Goal: Transaction & Acquisition: Purchase product/service

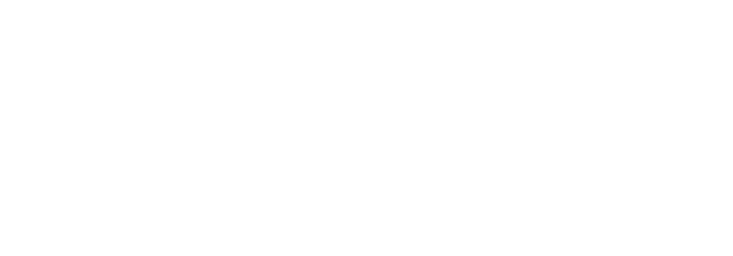
select select "**********"
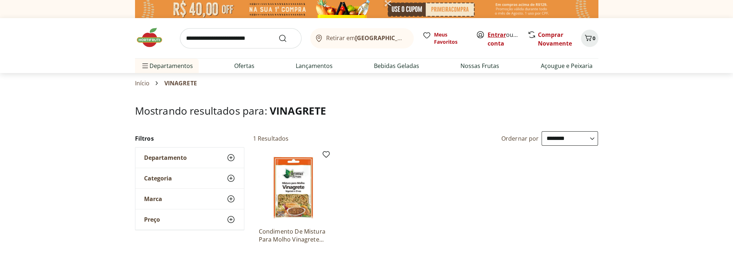
click at [500, 35] on link "Entrar" at bounding box center [496, 35] width 18 height 8
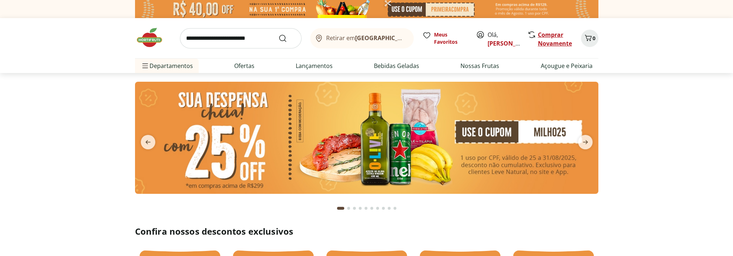
click at [555, 37] on link "Comprar Novamente" at bounding box center [555, 39] width 34 height 17
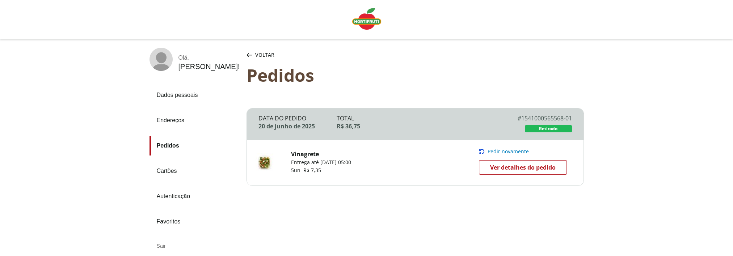
click at [498, 152] on span "Pedir novamente" at bounding box center [507, 152] width 41 height 6
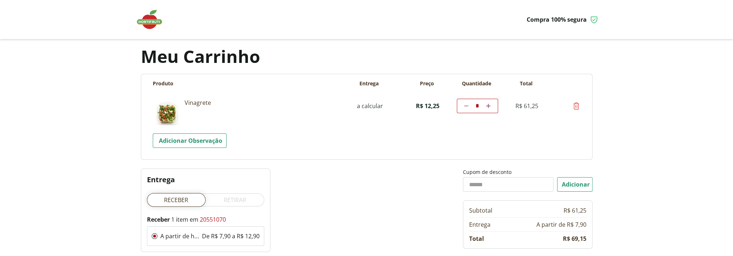
click at [242, 199] on label "Retirar" at bounding box center [234, 200] width 59 height 14
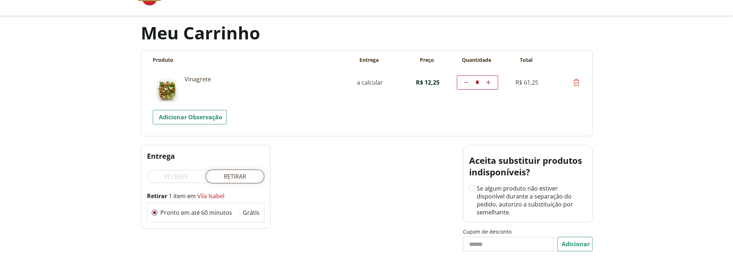
scroll to position [36, 0]
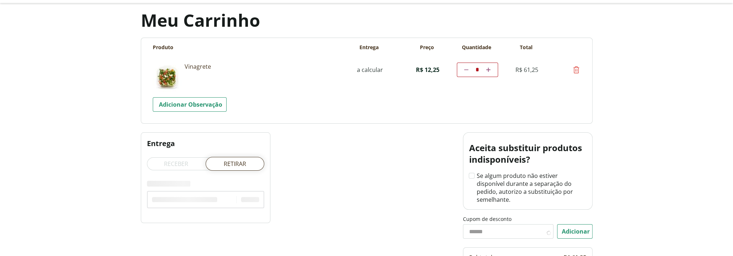
click at [464, 70] on icon at bounding box center [466, 70] width 4 height 4
type input "*"
click at [464, 70] on icon at bounding box center [466, 70] width 4 height 4
type input "*"
click at [467, 70] on icon at bounding box center [466, 70] width 4 height 4
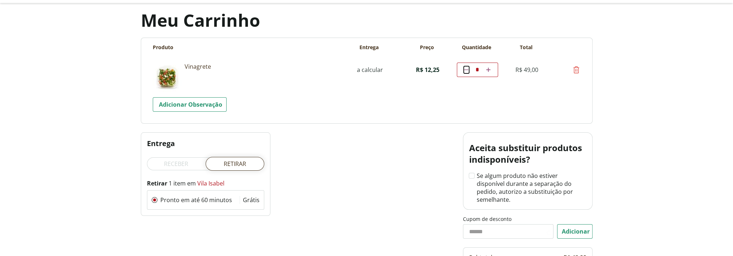
type input "*"
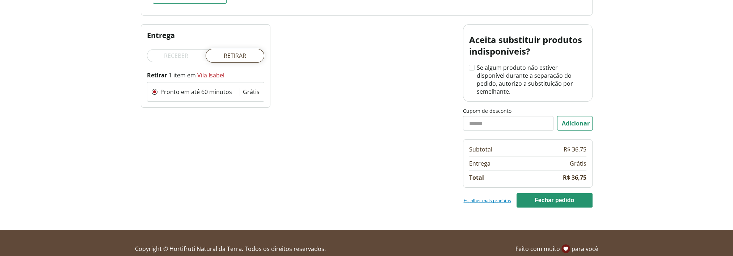
scroll to position [147, 0]
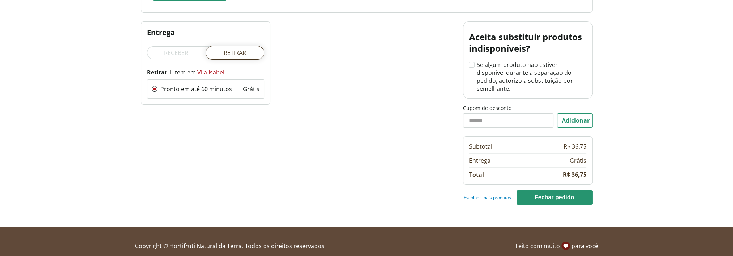
click at [188, 52] on label "Receber" at bounding box center [176, 53] width 59 height 14
click at [235, 52] on label "Retirar" at bounding box center [234, 53] width 59 height 14
click at [552, 190] on button "Fechar pedido" at bounding box center [554, 197] width 76 height 14
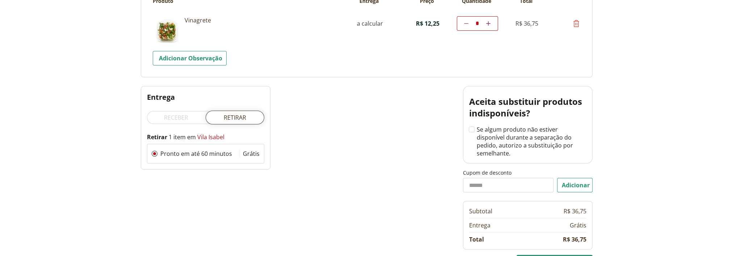
scroll to position [3, 0]
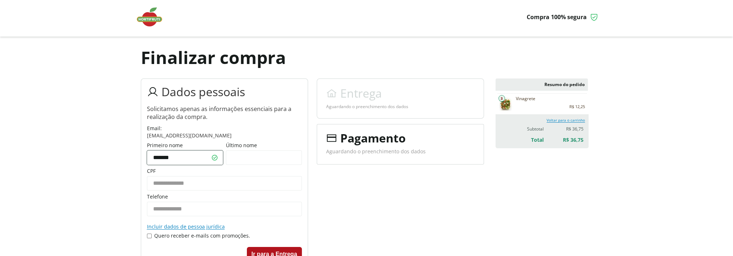
type input "*******"
type input "**********"
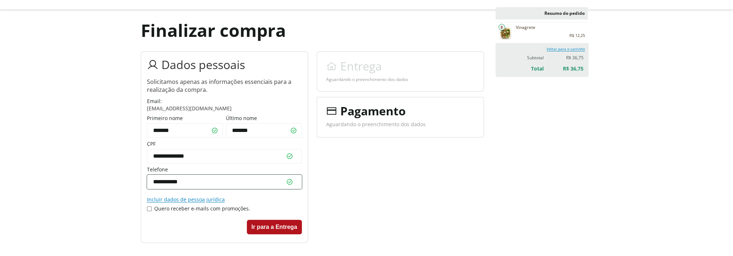
scroll to position [75, 0]
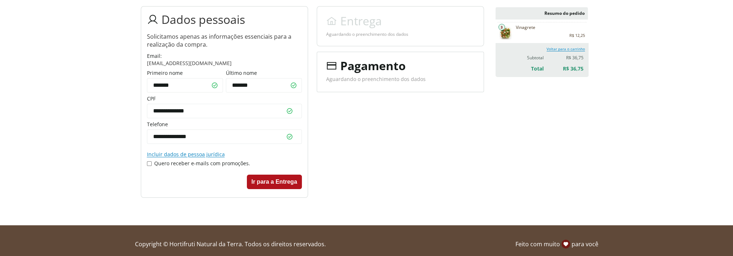
click at [268, 179] on button "Ir para a Entrega" at bounding box center [274, 182] width 55 height 14
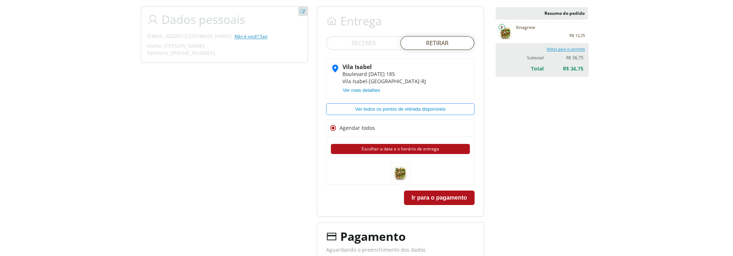
click at [386, 146] on \(14\) "Escolher a data e o horário de entrega" at bounding box center [400, 149] width 139 height 10
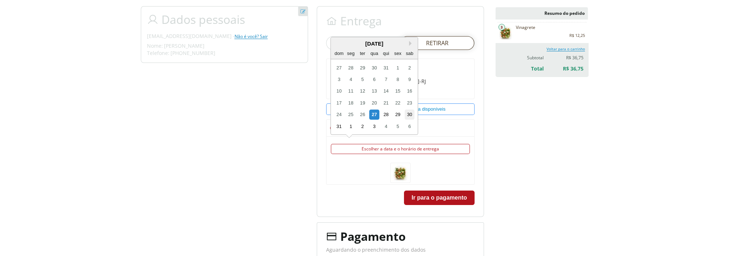
click at [410, 114] on div "30" at bounding box center [409, 115] width 10 height 10
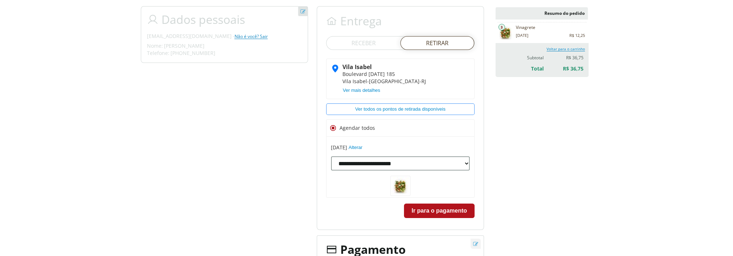
click at [416, 162] on \(14\) "**********" at bounding box center [400, 163] width 139 height 14
click at [441, 160] on \(14\) "**********" at bounding box center [400, 163] width 139 height 14
click at [566, 189] on div "Resumo do pedido Vinagrete 3 30/08/2025 R$ 12,25 R$ 36,75 R$ 12,25 R$ 36,75 Vol…" at bounding box center [541, 105] width 92 height 196
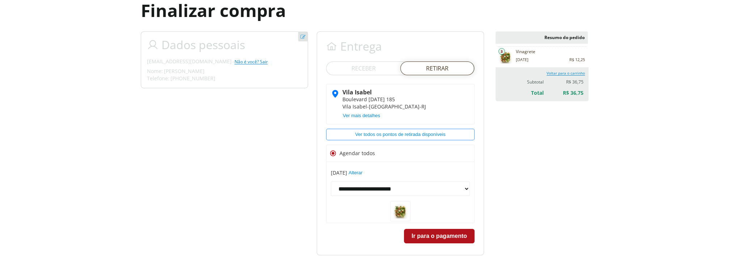
scroll to position [45, 0]
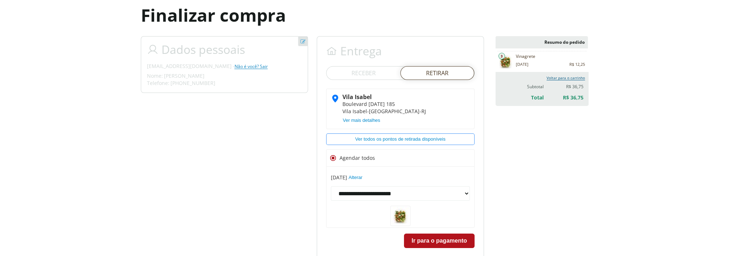
click at [559, 79] on link "Voltar para o carrinho" at bounding box center [565, 77] width 38 height 5
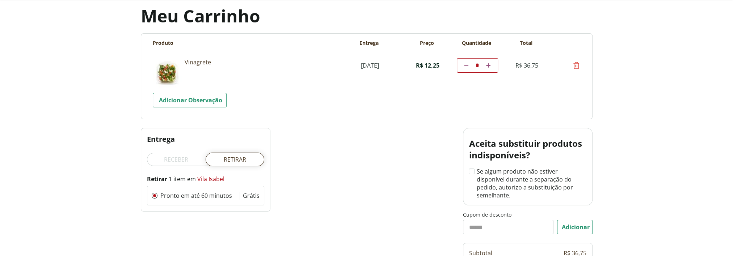
click at [464, 67] on icon at bounding box center [466, 65] width 4 height 4
type input "*"
click at [464, 67] on icon at bounding box center [466, 65] width 4 height 4
type input "*"
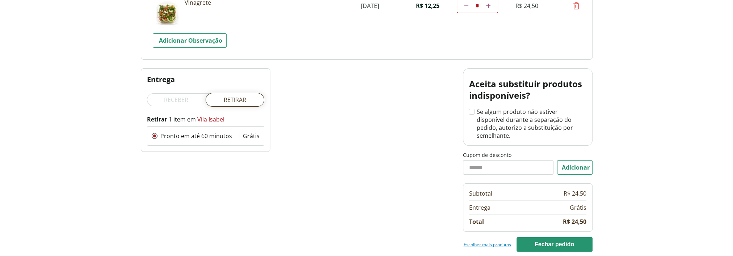
scroll to position [113, 0]
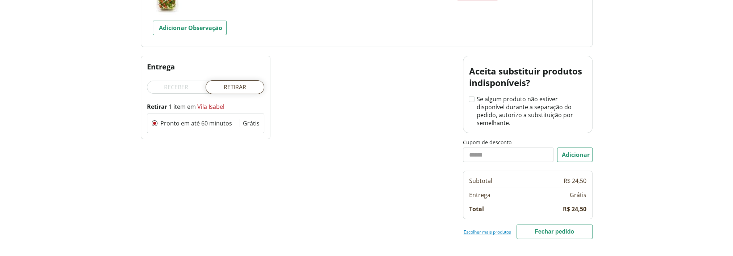
click at [547, 225] on button "Fechar pedido" at bounding box center [554, 232] width 76 height 14
click at [554, 227] on button "Carregando" at bounding box center [554, 232] width 76 height 14
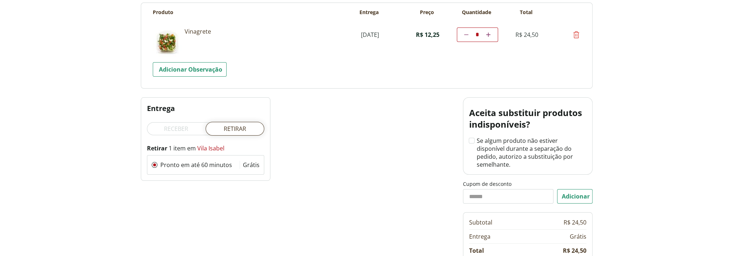
scroll to position [41, 0]
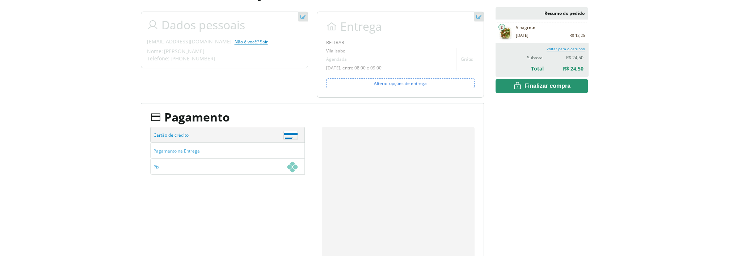
scroll to position [72, 0]
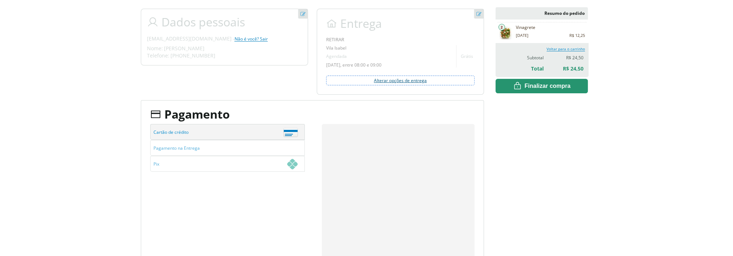
click at [399, 81] on link "Alterar opções de entrega" at bounding box center [400, 81] width 148 height 10
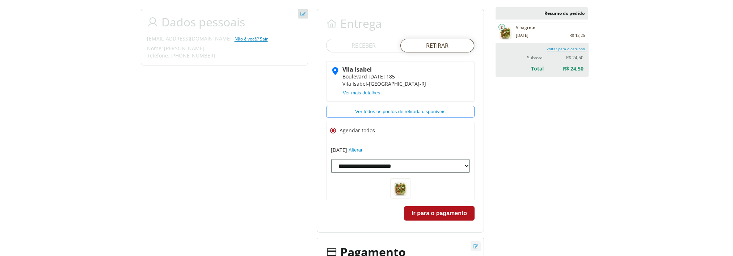
click at [419, 167] on \(14\) "**********" at bounding box center [400, 166] width 139 height 14
select \(14\) "**********"
click at [331, 159] on \(14\) "**********" at bounding box center [400, 166] width 139 height 14
click at [458, 211] on button "Ir para o pagamento" at bounding box center [439, 213] width 71 height 14
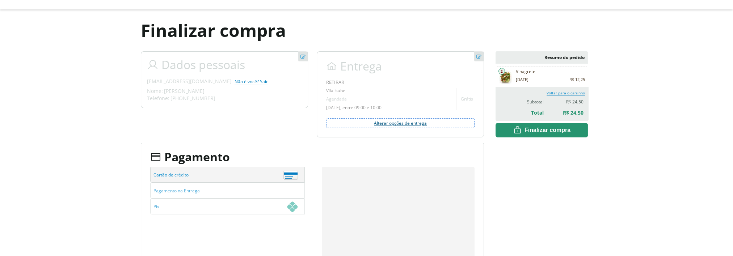
scroll to position [72, 0]
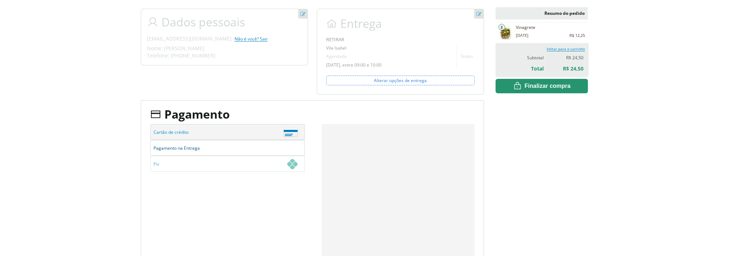
click at [199, 148] on span "Pagamento na Entrega" at bounding box center [225, 148] width 144 height 16
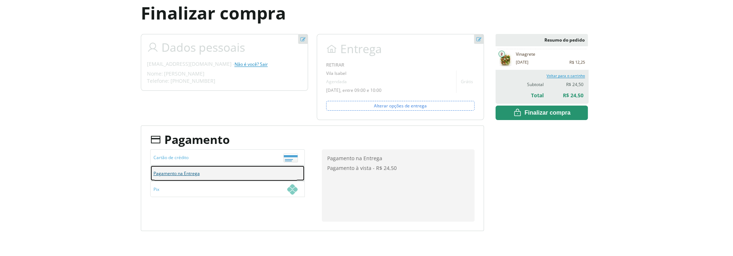
scroll to position [36, 0]
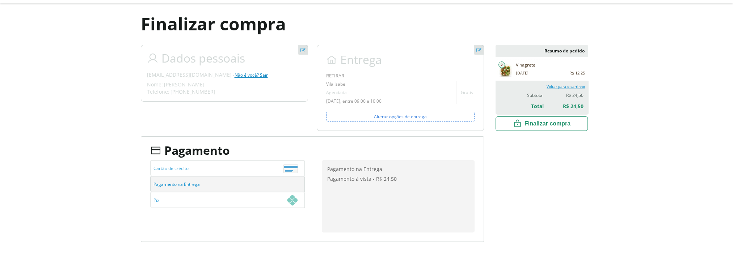
click at [0, 0] on span "Finalizar compra" at bounding box center [0, 0] width 0 height 0
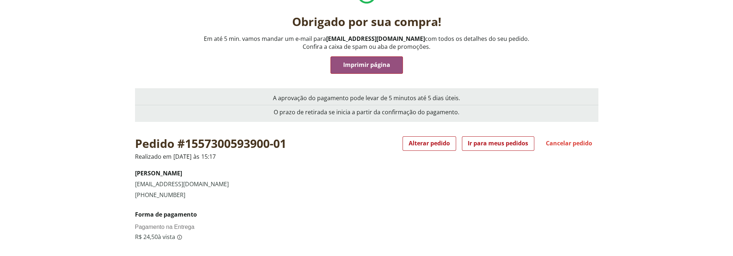
scroll to position [72, 0]
